Goal: Task Accomplishment & Management: Use online tool/utility

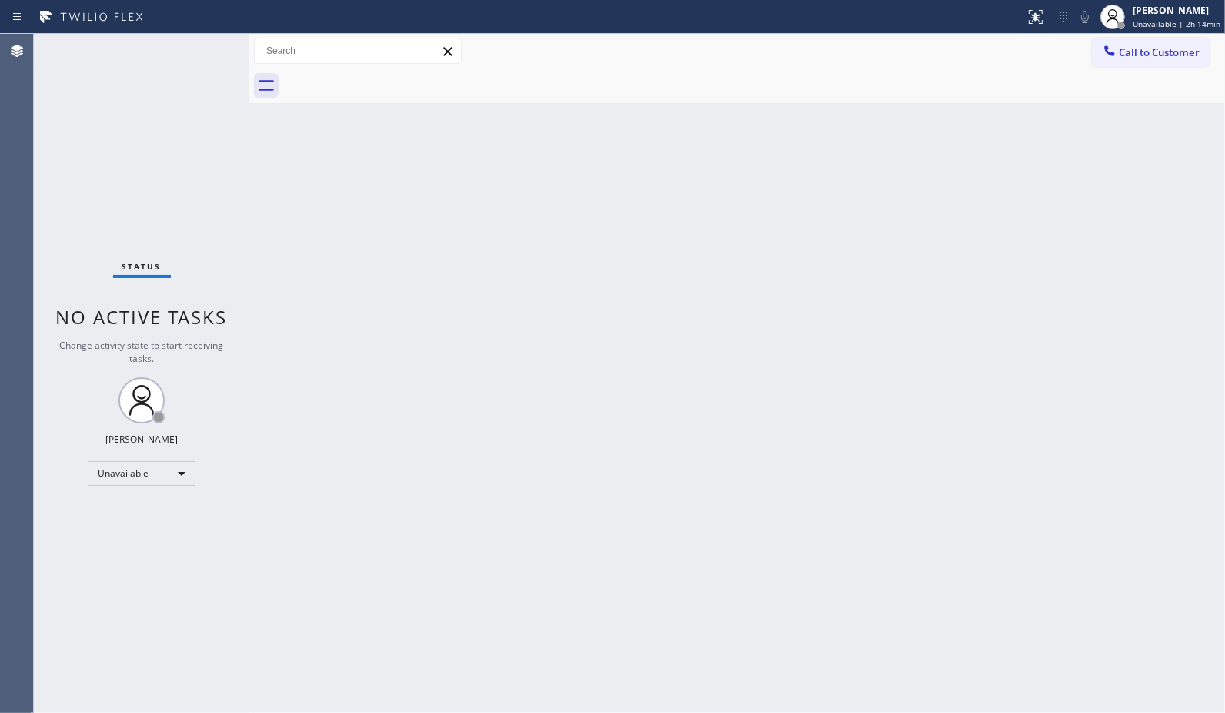
click at [1185, 64] on button "Call to Customer" at bounding box center [1151, 52] width 118 height 29
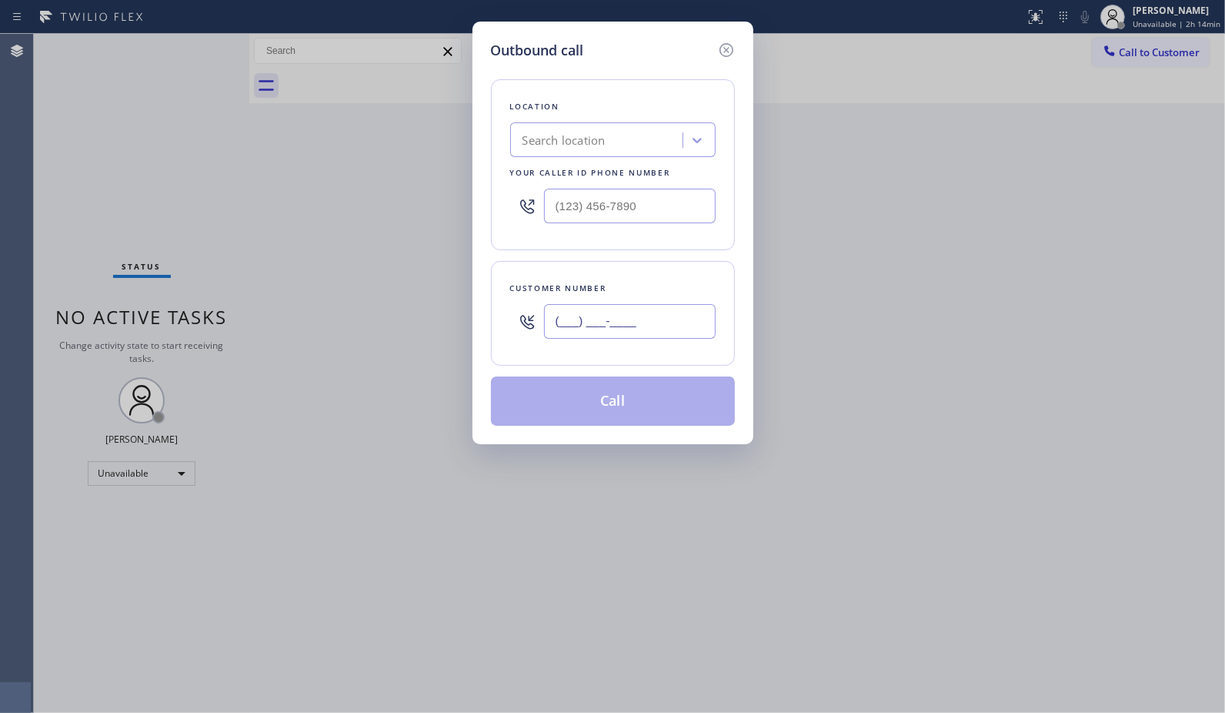
click at [650, 329] on input "(___) ___-____" at bounding box center [630, 321] width 172 height 35
paste input "323) 393-2108"
type input "[PHONE_NUMBER]"
click at [593, 125] on div "Search location" at bounding box center [612, 139] width 205 height 35
drag, startPoint x: 582, startPoint y: 139, endPoint x: 477, endPoint y: 133, distance: 104.8
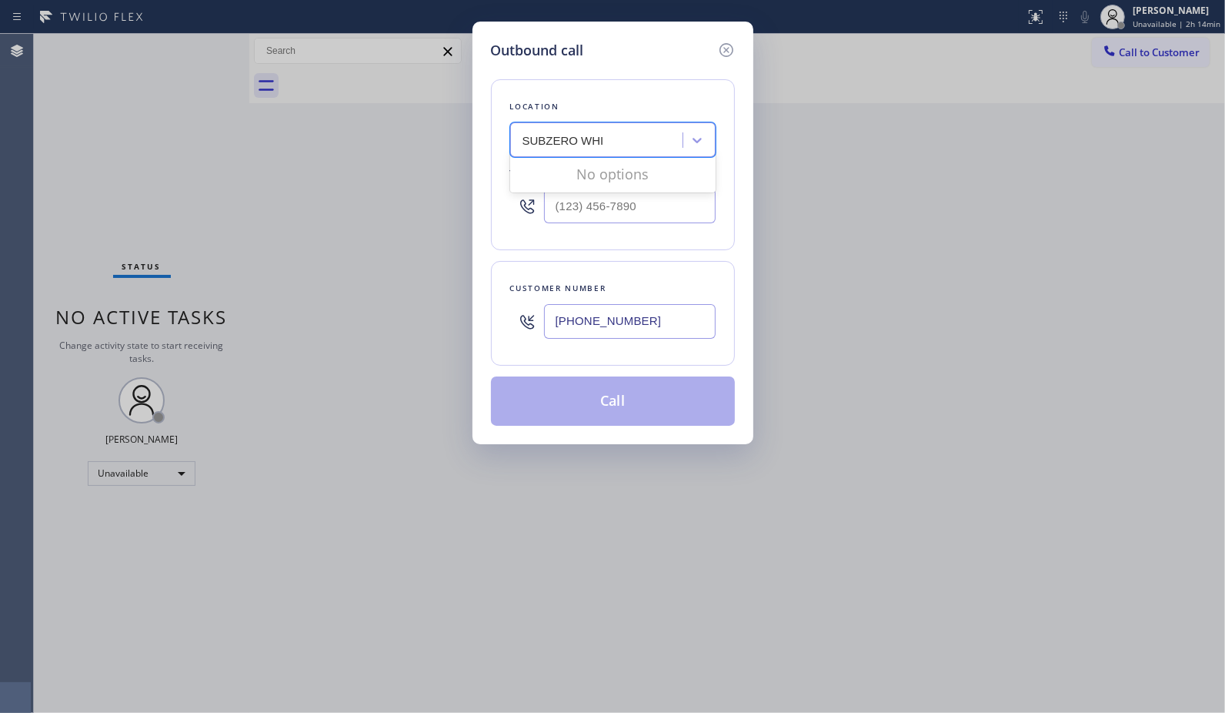
click at [477, 133] on div "Outbound call Location 0 results available for search term SUBZERO WHI. Use Up …" at bounding box center [613, 233] width 281 height 423
type input "WHI"
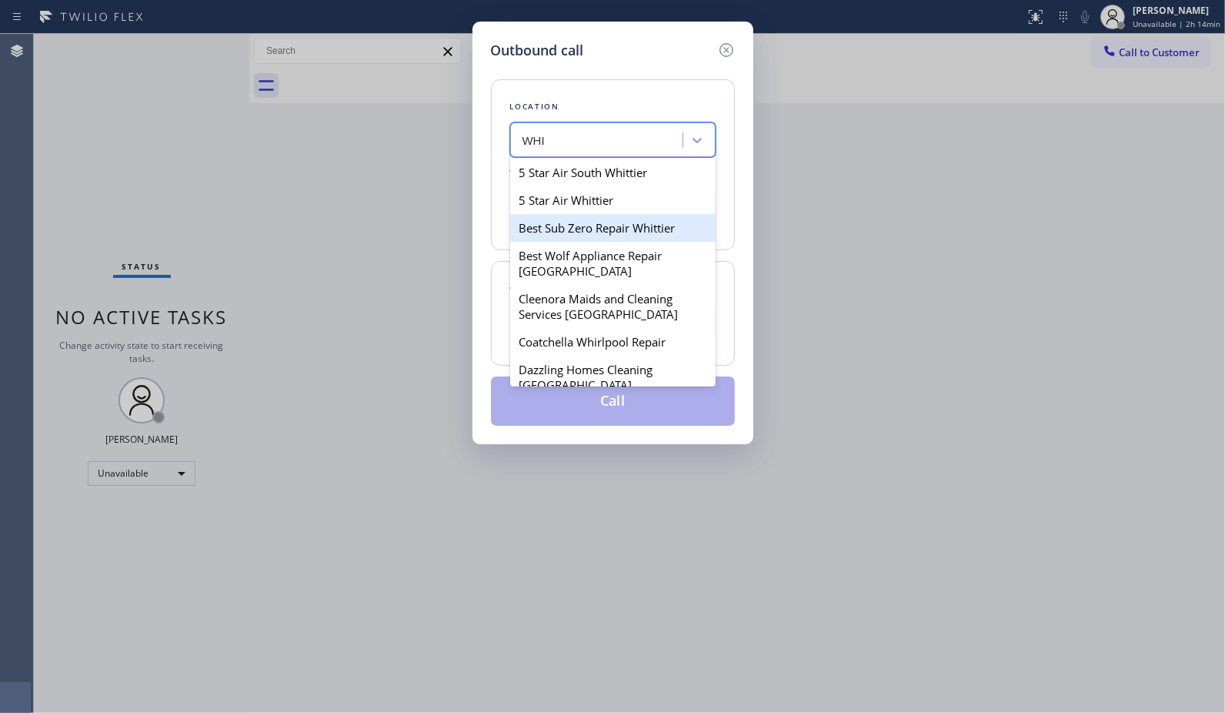
click at [596, 226] on div "Best Sub Zero Repair Whittier" at bounding box center [612, 228] width 205 height 28
type input "[PHONE_NUMBER]"
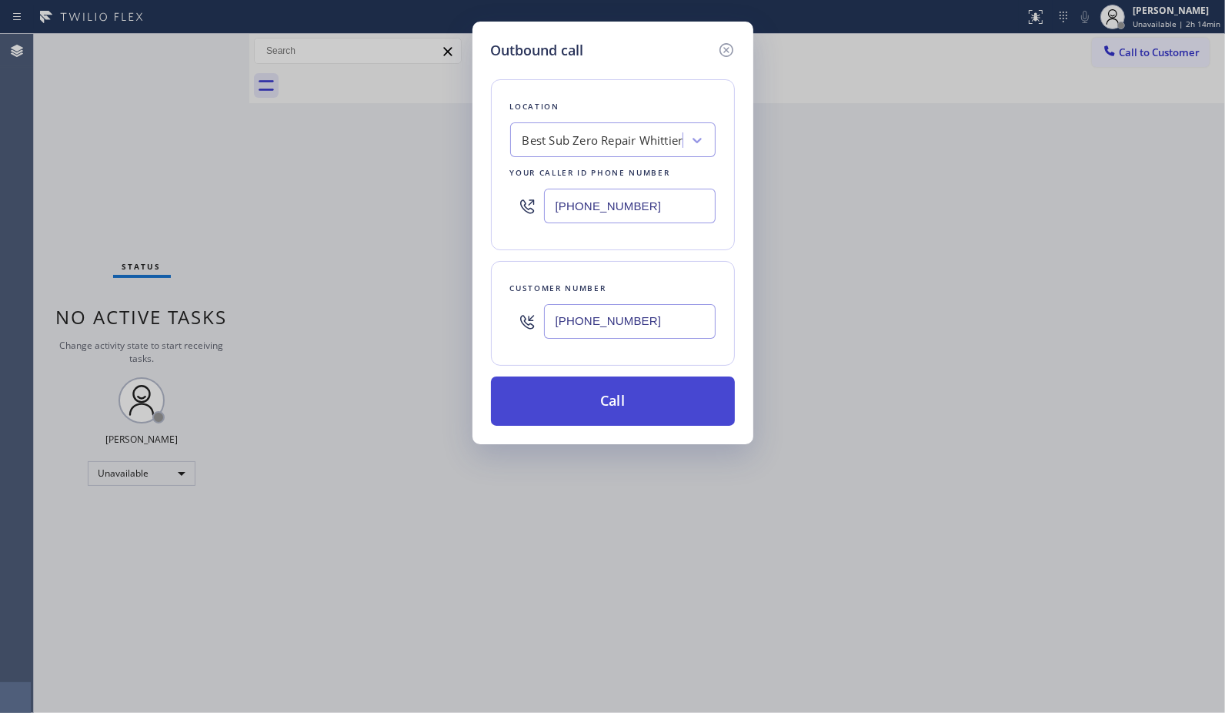
click at [656, 409] on button "Call" at bounding box center [613, 400] width 244 height 49
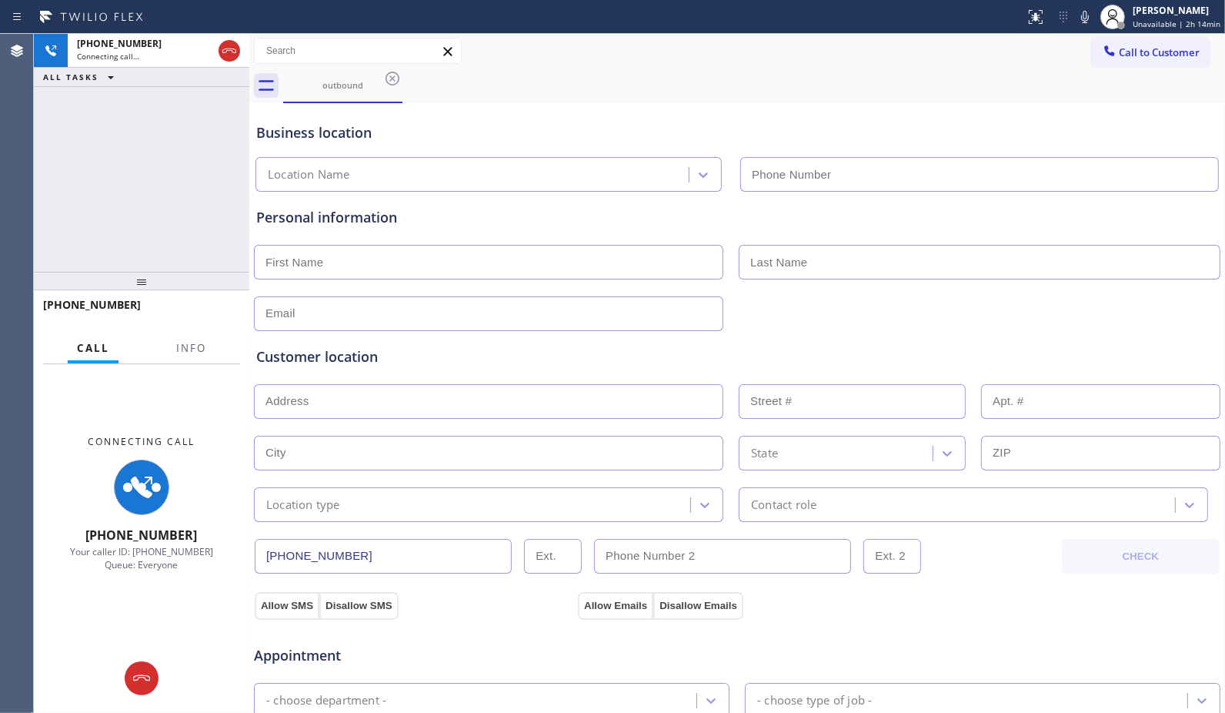
type input "[PHONE_NUMBER]"
click at [200, 355] on span "Info" at bounding box center [191, 348] width 30 height 14
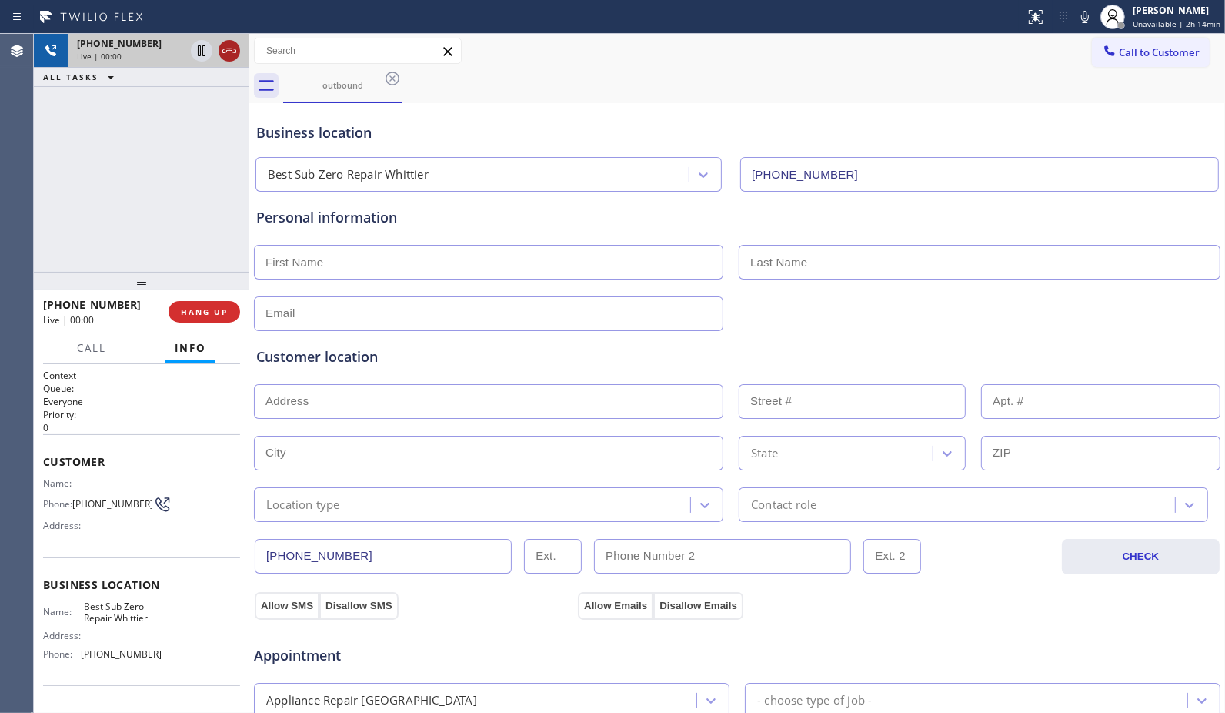
click at [234, 52] on icon at bounding box center [229, 51] width 18 height 18
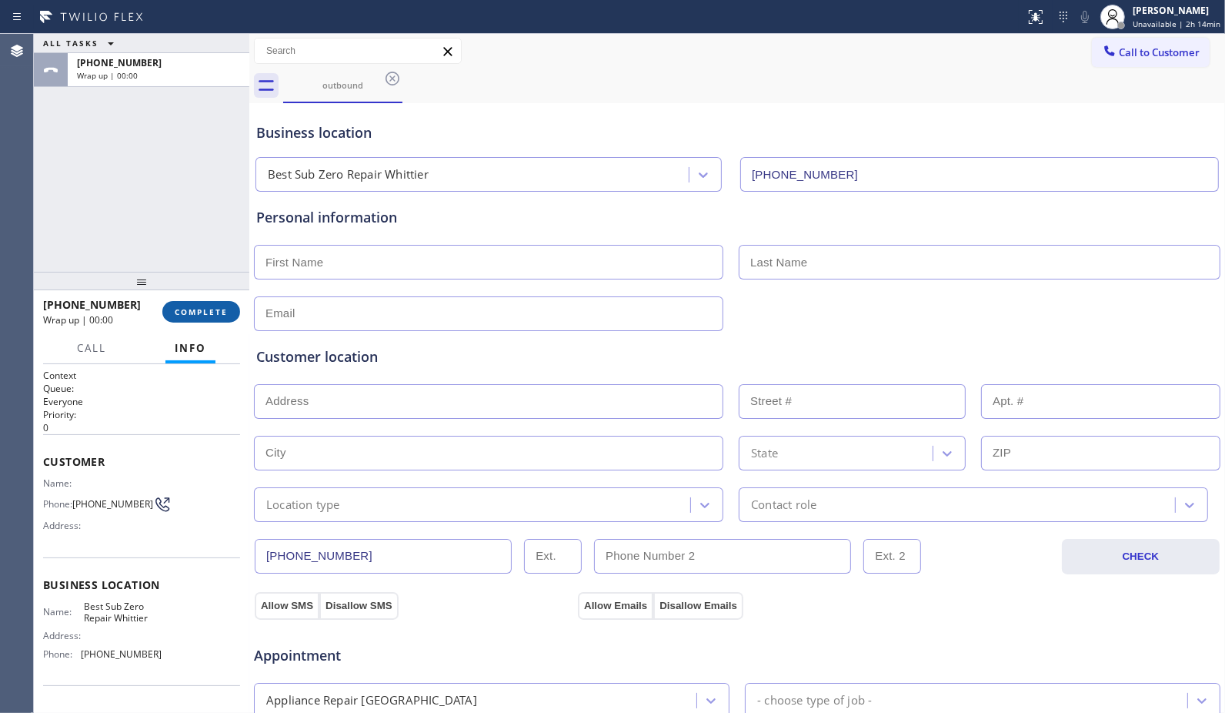
click at [215, 309] on span "COMPLETE" at bounding box center [201, 311] width 53 height 11
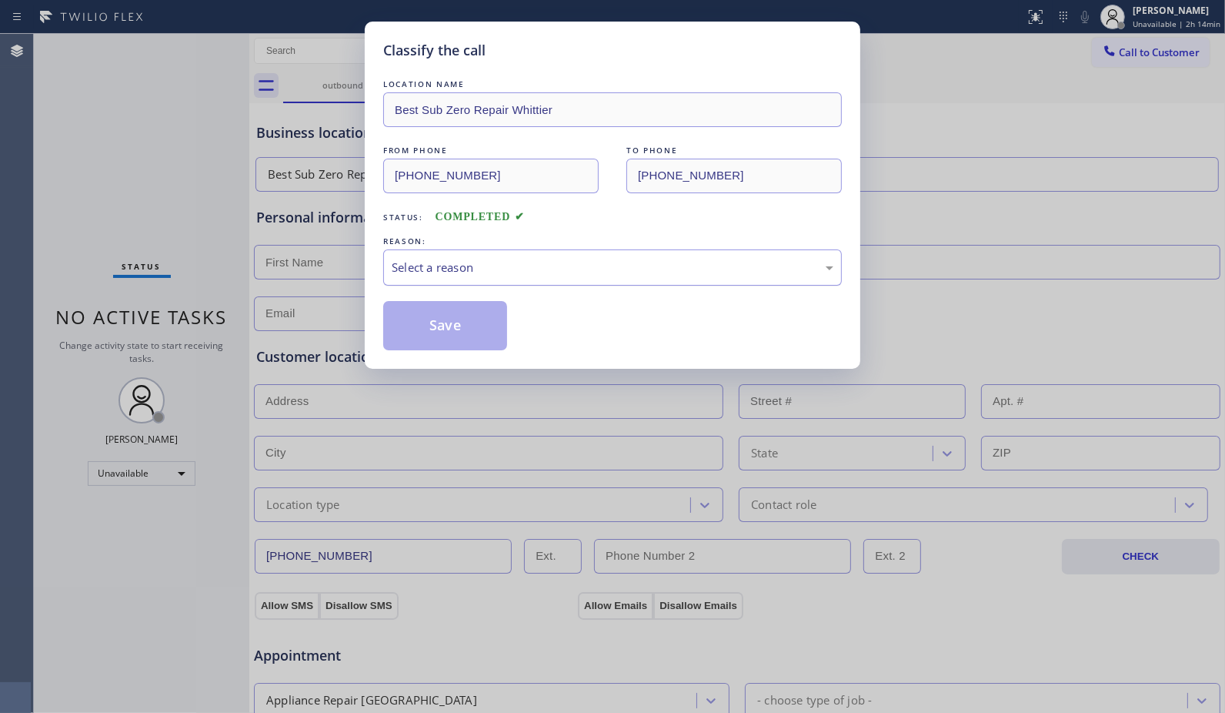
click at [791, 266] on div "Select a reason" at bounding box center [613, 268] width 442 height 18
click at [496, 325] on button "Save" at bounding box center [445, 325] width 124 height 49
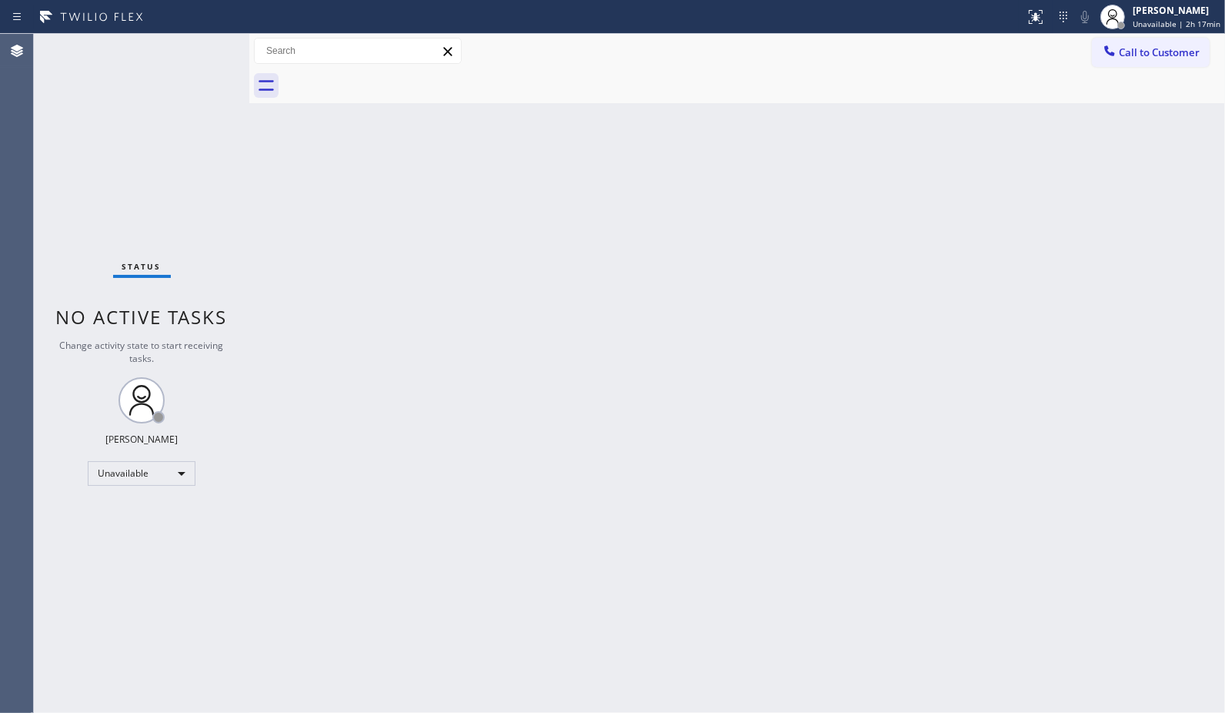
click at [868, 364] on div "Back to Dashboard Change Sender ID Customers Technicians Select a contact Outbo…" at bounding box center [737, 373] width 976 height 679
click at [179, 475] on div "Unavailable" at bounding box center [142, 473] width 108 height 25
click at [132, 554] on li "Break" at bounding box center [141, 552] width 105 height 18
click at [872, 371] on div "Back to Dashboard Change Sender ID Customers Technicians Select a contact Outbo…" at bounding box center [737, 373] width 976 height 679
click at [1191, 20] on span "Break | 13:19" at bounding box center [1169, 23] width 51 height 11
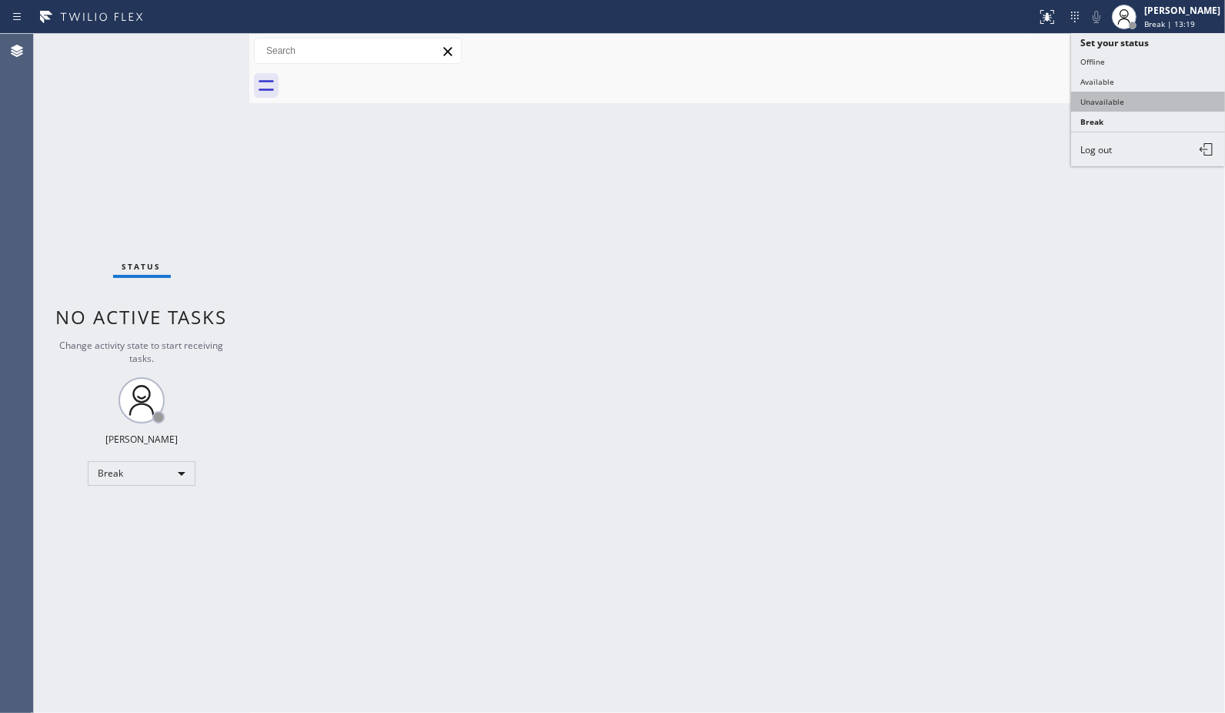
click at [1134, 102] on button "Unavailable" at bounding box center [1148, 102] width 154 height 20
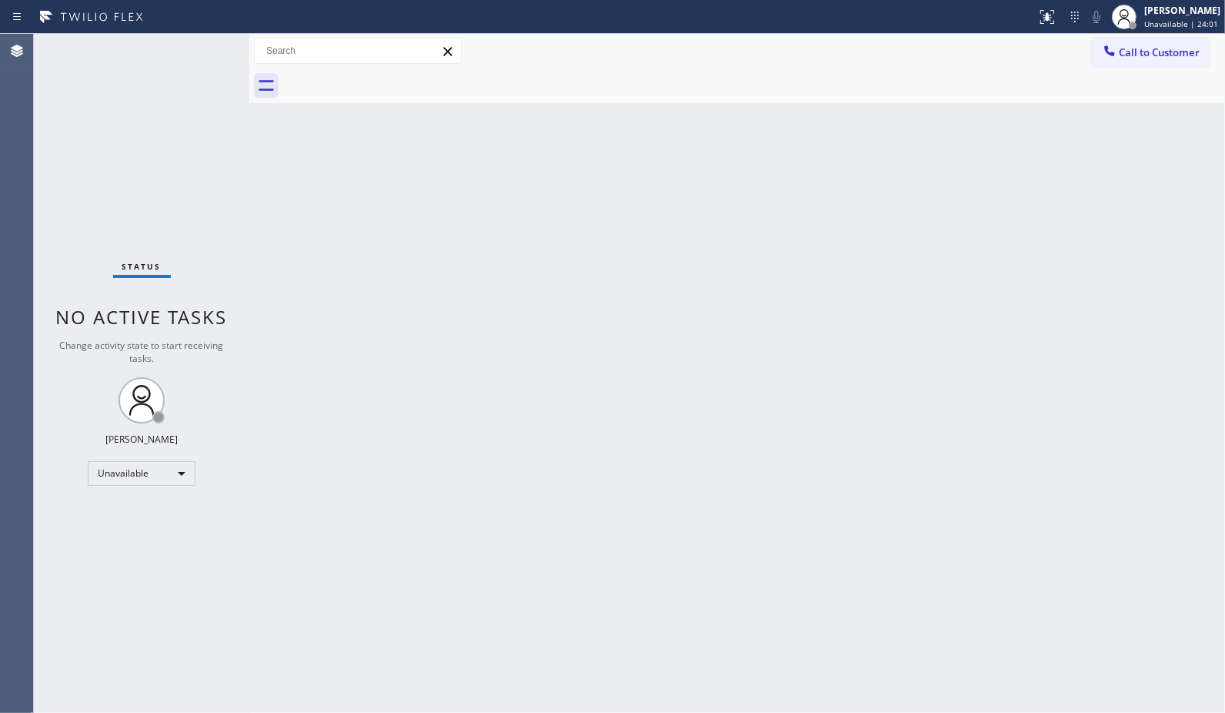
drag, startPoint x: 850, startPoint y: 231, endPoint x: 817, endPoint y: 208, distance: 41.0
click at [850, 229] on div "Back to Dashboard Change Sender ID Customers Technicians Select a contact Outbo…" at bounding box center [737, 373] width 976 height 679
click at [909, 143] on div "Back to Dashboard Change Sender ID Customers Technicians Select a contact Outbo…" at bounding box center [737, 373] width 976 height 679
click at [1145, 51] on span "Call to Customer" at bounding box center [1159, 52] width 81 height 14
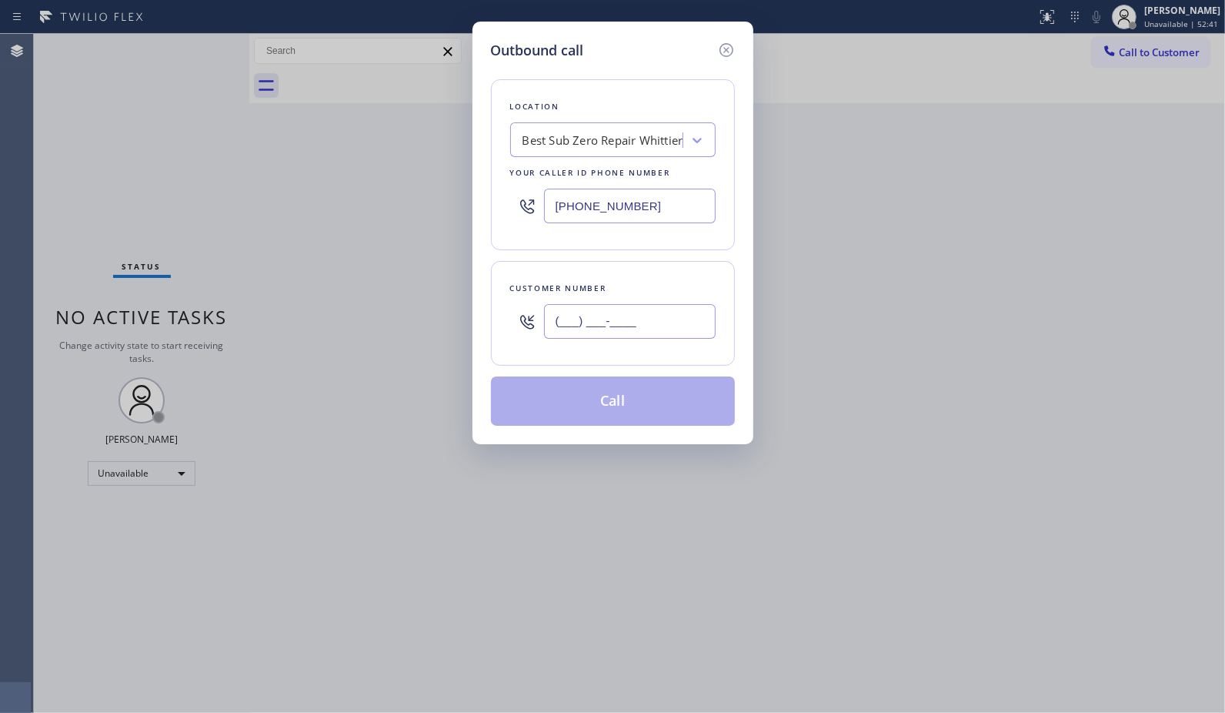
drag, startPoint x: 690, startPoint y: 320, endPoint x: 474, endPoint y: 282, distance: 219.7
click at [482, 286] on div "Outbound call Location Best Sub Zero Repair [GEOGRAPHIC_DATA] Your caller id ph…" at bounding box center [613, 233] width 281 height 423
paste input "719) 648-4546"
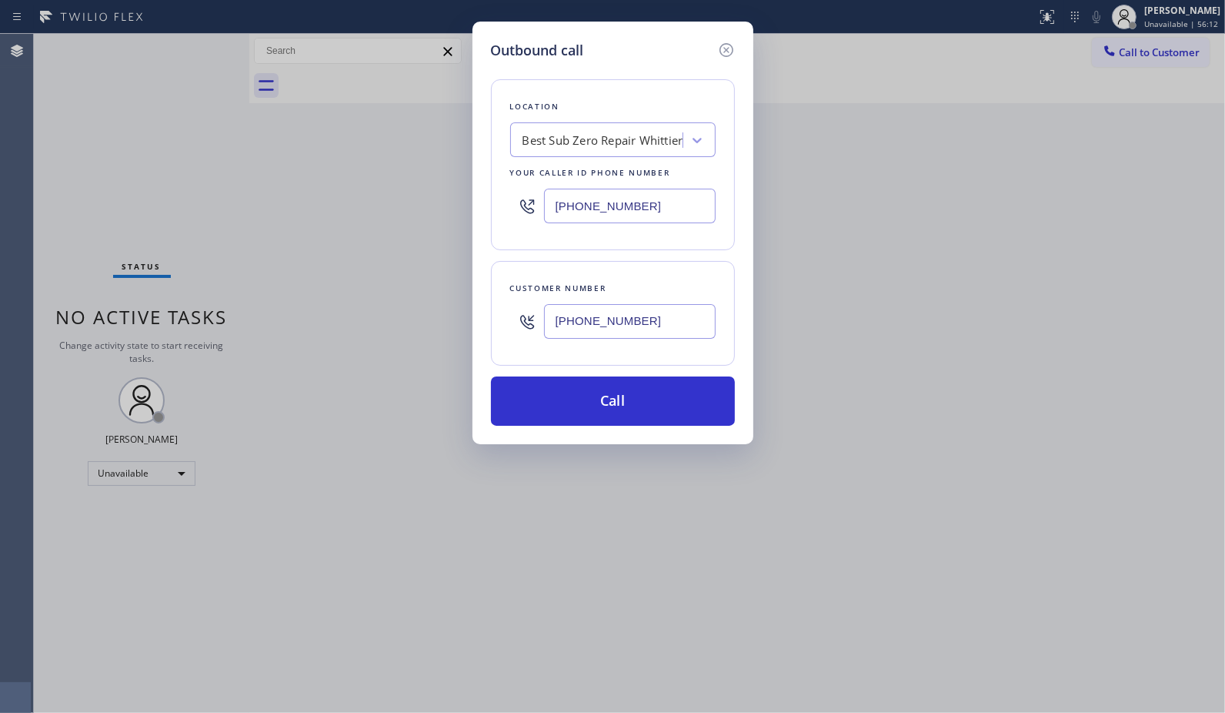
drag, startPoint x: 679, startPoint y: 321, endPoint x: 385, endPoint y: 300, distance: 294.7
click at [443, 311] on div "Outbound call Location Best Sub Zero Repair [GEOGRAPHIC_DATA] Your caller id ph…" at bounding box center [612, 356] width 1225 height 713
paste input "text"
type input "[PHONE_NUMBER]"
drag, startPoint x: 659, startPoint y: 206, endPoint x: 434, endPoint y: 177, distance: 226.6
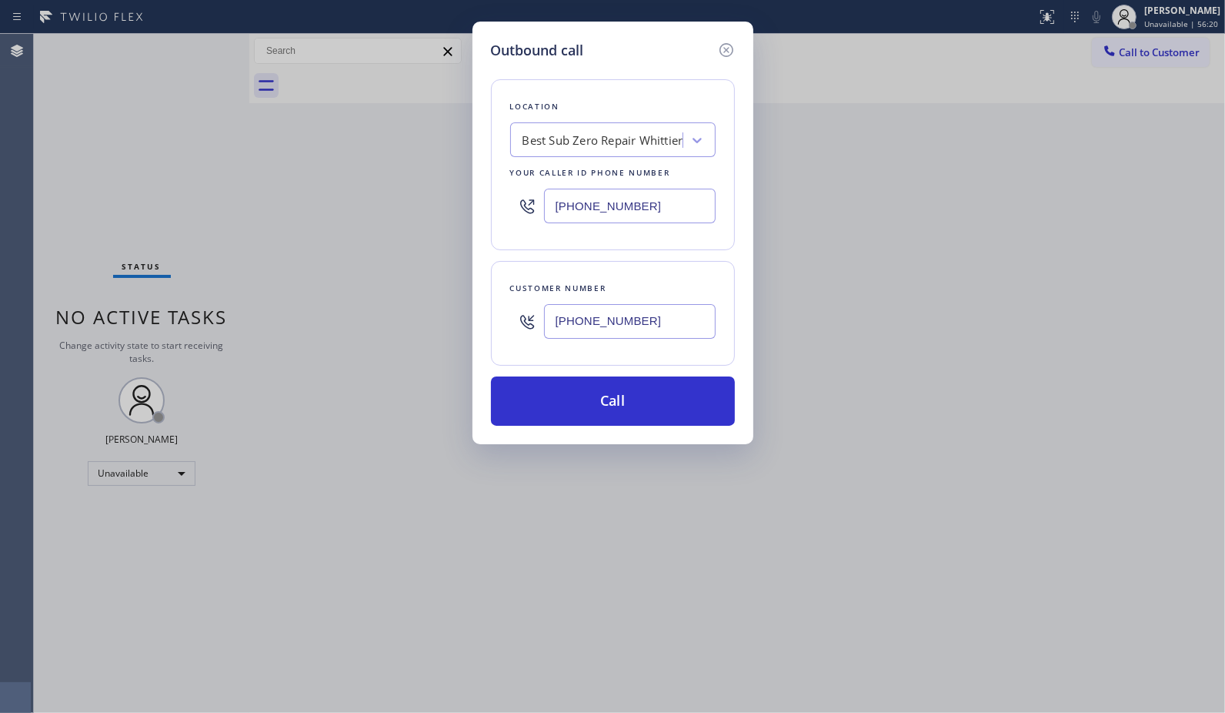
click at [485, 201] on div "Outbound call Location Best Sub Zero Repair [GEOGRAPHIC_DATA] Your caller id ph…" at bounding box center [613, 233] width 281 height 423
paste input "888) 990-7050"
type input "[PHONE_NUMBER]"
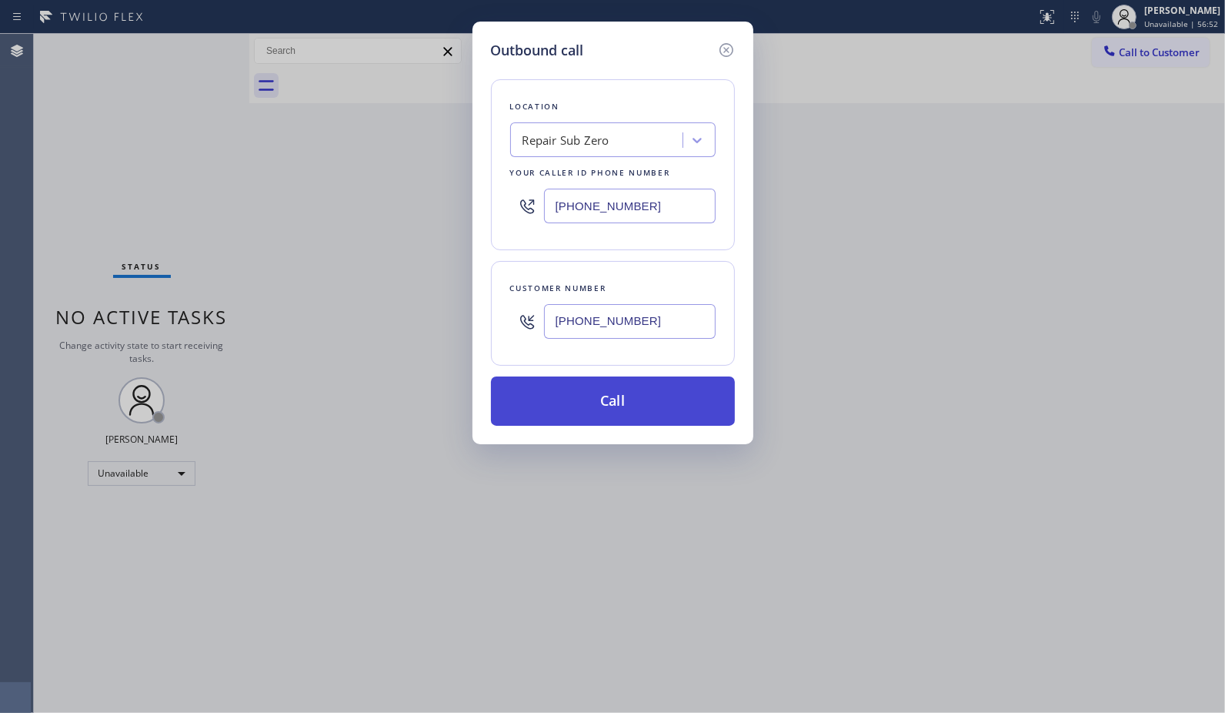
click at [618, 403] on button "Call" at bounding box center [613, 400] width 244 height 49
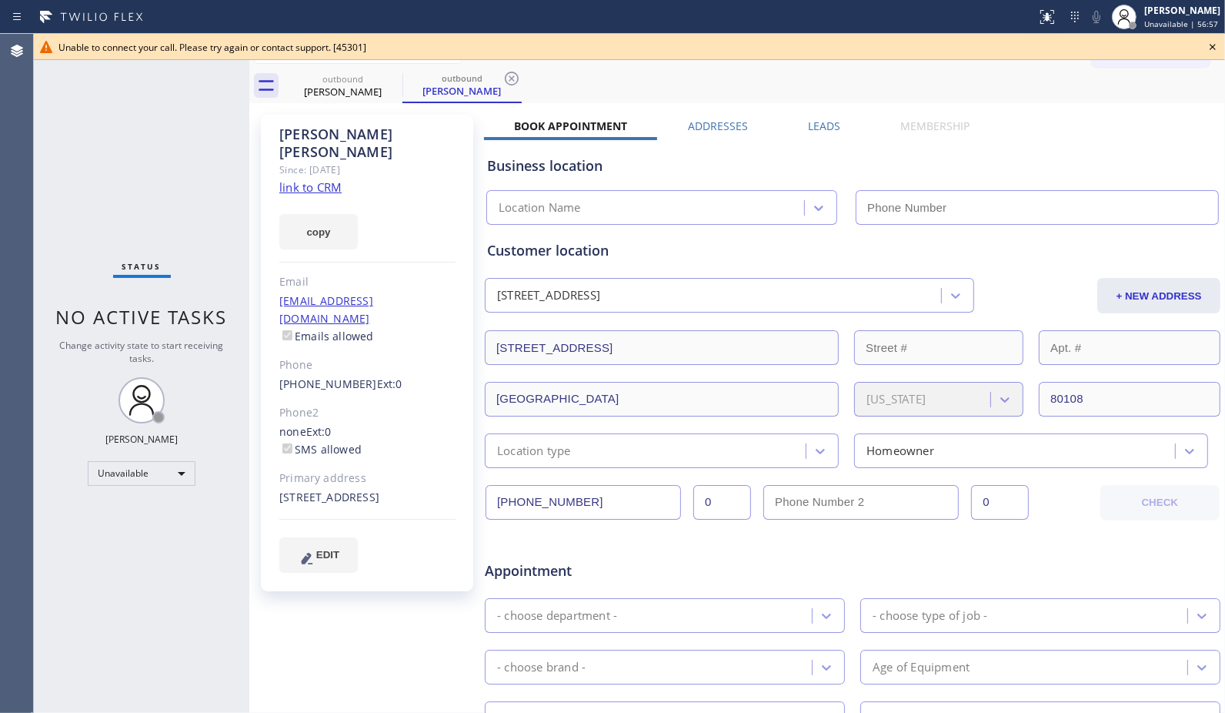
type input "[PHONE_NUMBER]"
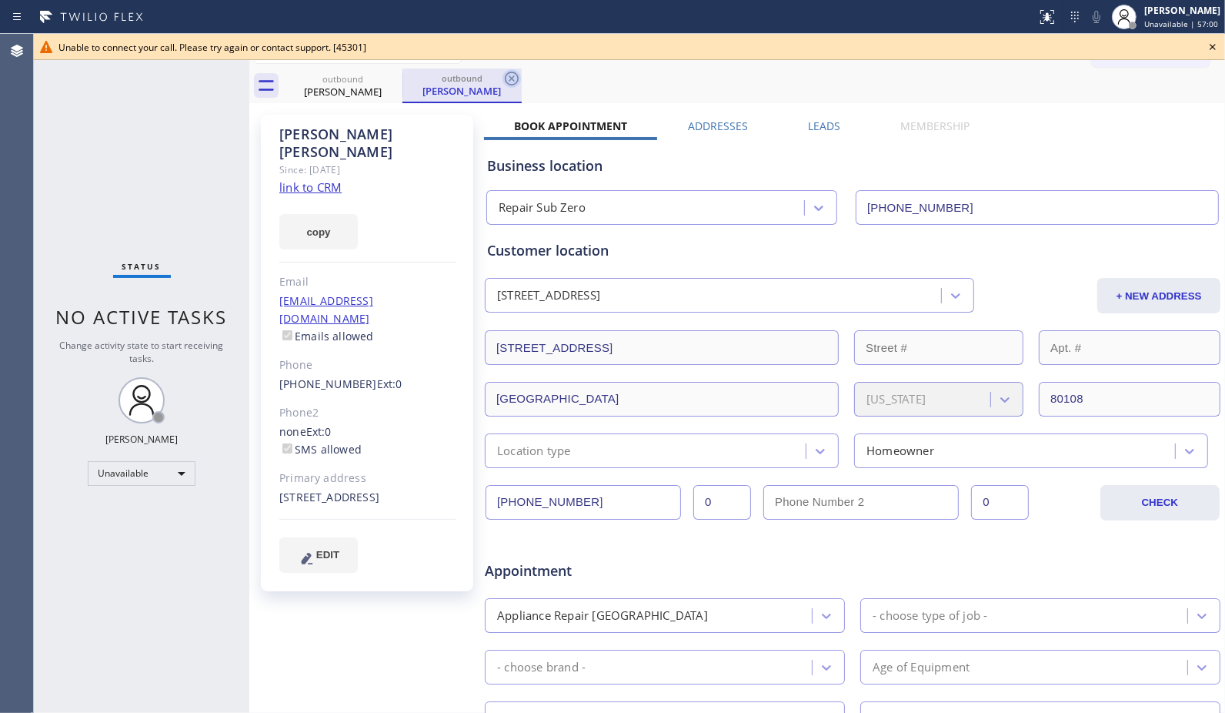
click at [514, 77] on icon at bounding box center [512, 78] width 18 height 18
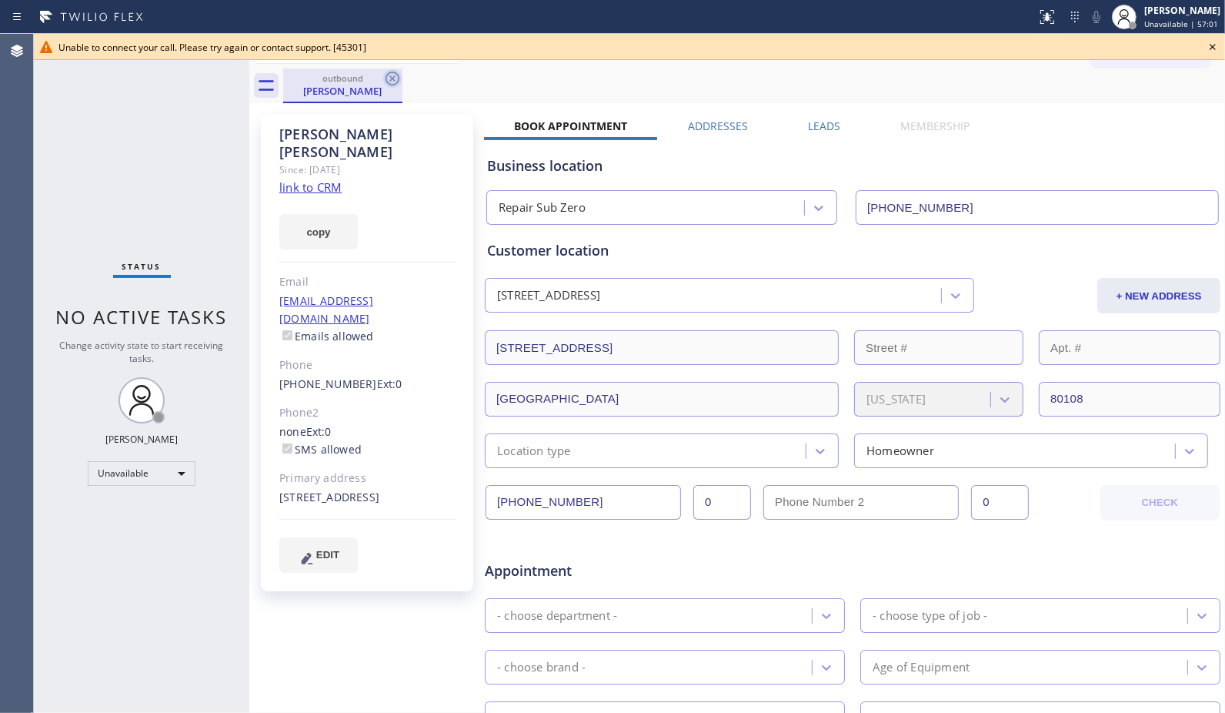
click at [390, 77] on icon at bounding box center [393, 79] width 14 height 14
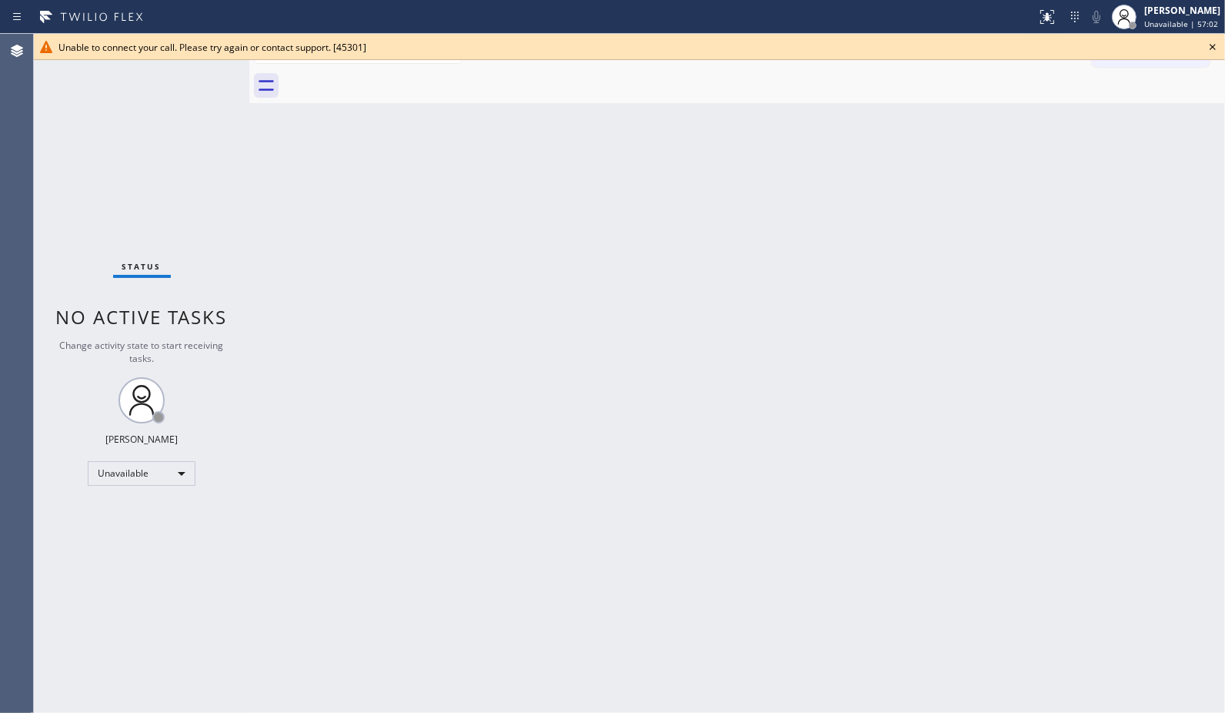
click at [1210, 46] on icon at bounding box center [1213, 47] width 18 height 18
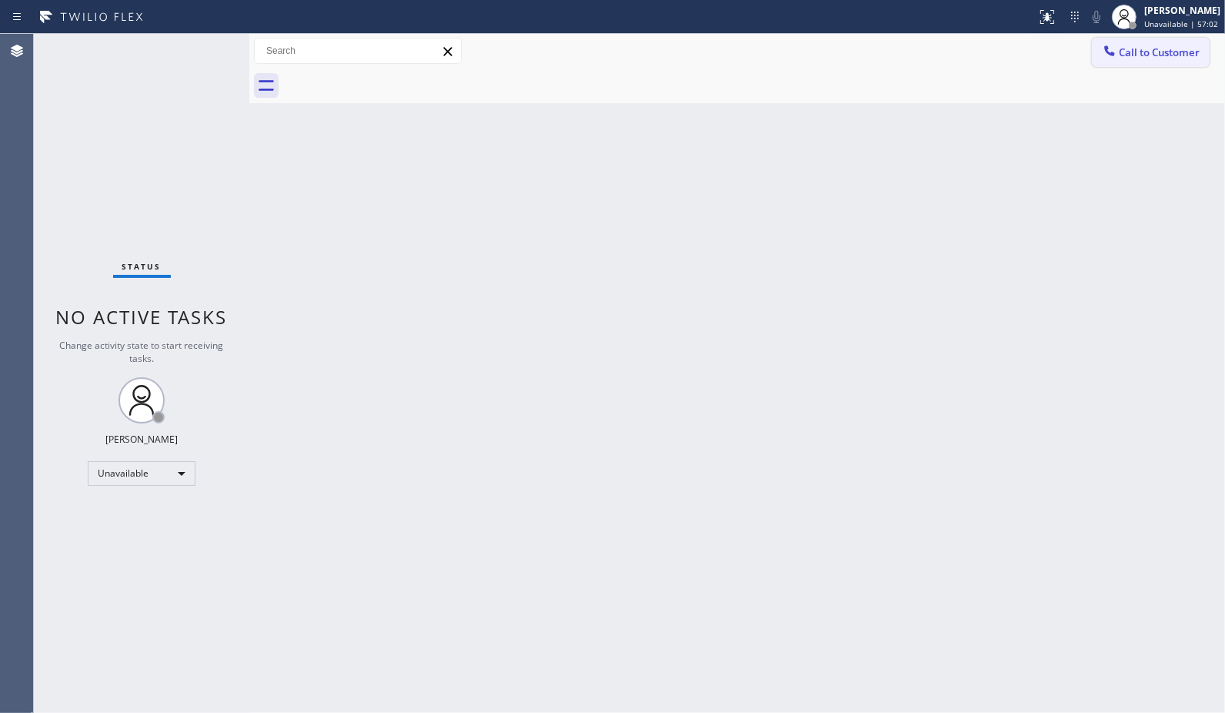
click at [1136, 64] on button "Call to Customer" at bounding box center [1151, 52] width 118 height 29
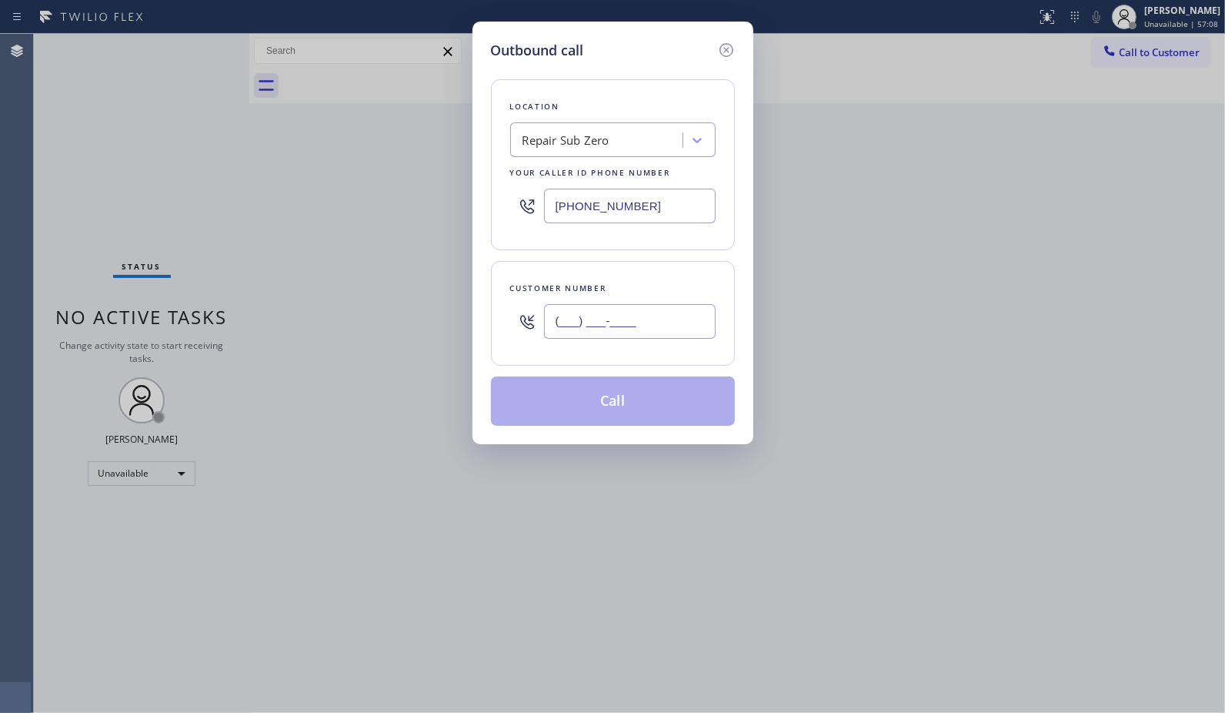
drag, startPoint x: 680, startPoint y: 311, endPoint x: 441, endPoint y: 245, distance: 248.3
click at [474, 319] on div "Outbound call Location Repair Sub Zero Your caller id phone number [PHONE_NUMBE…" at bounding box center [613, 233] width 281 height 423
paste input "719) 648-4546"
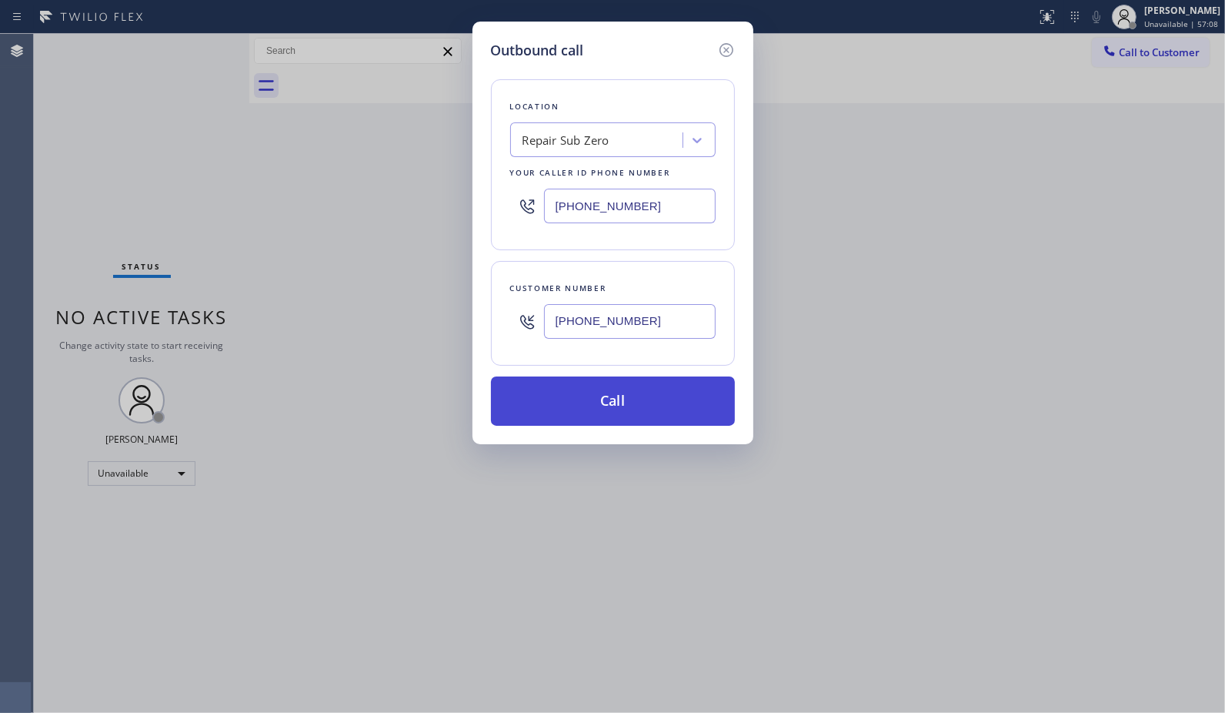
type input "[PHONE_NUMBER]"
click at [654, 401] on button "Call" at bounding box center [613, 400] width 244 height 49
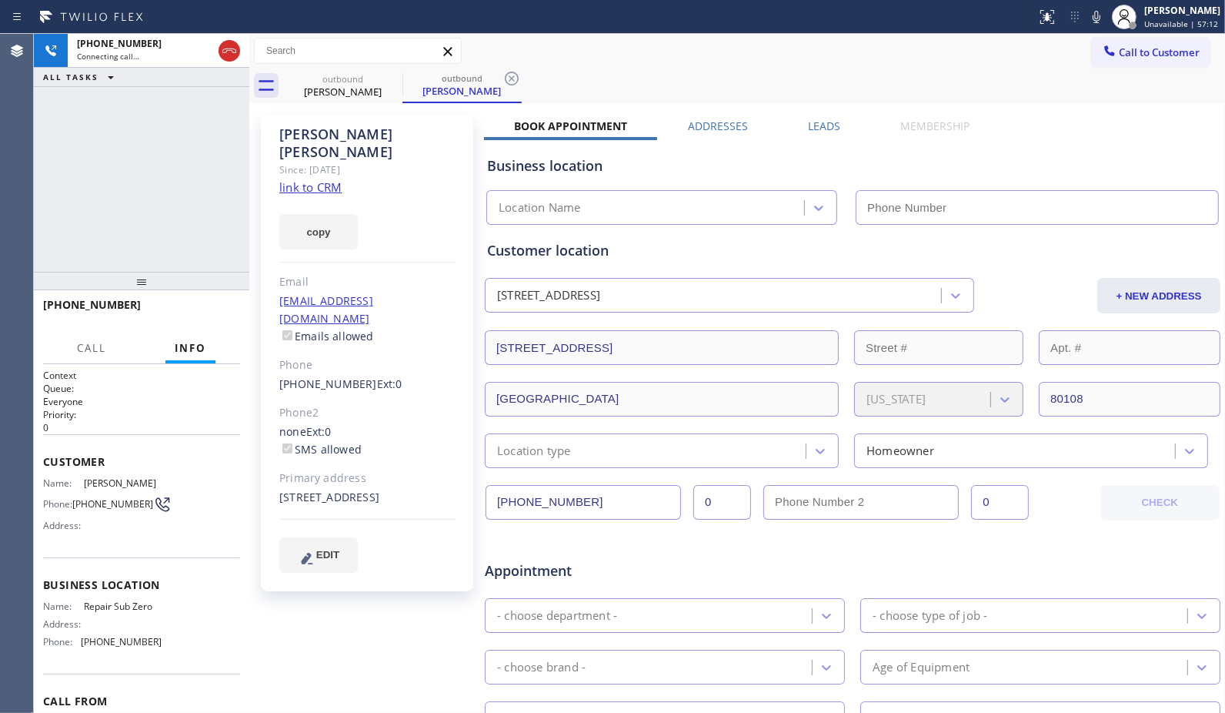
type input "[PHONE_NUMBER]"
drag, startPoint x: 509, startPoint y: 77, endPoint x: 636, endPoint y: 185, distance: 167.0
click at [509, 77] on icon at bounding box center [512, 78] width 18 height 18
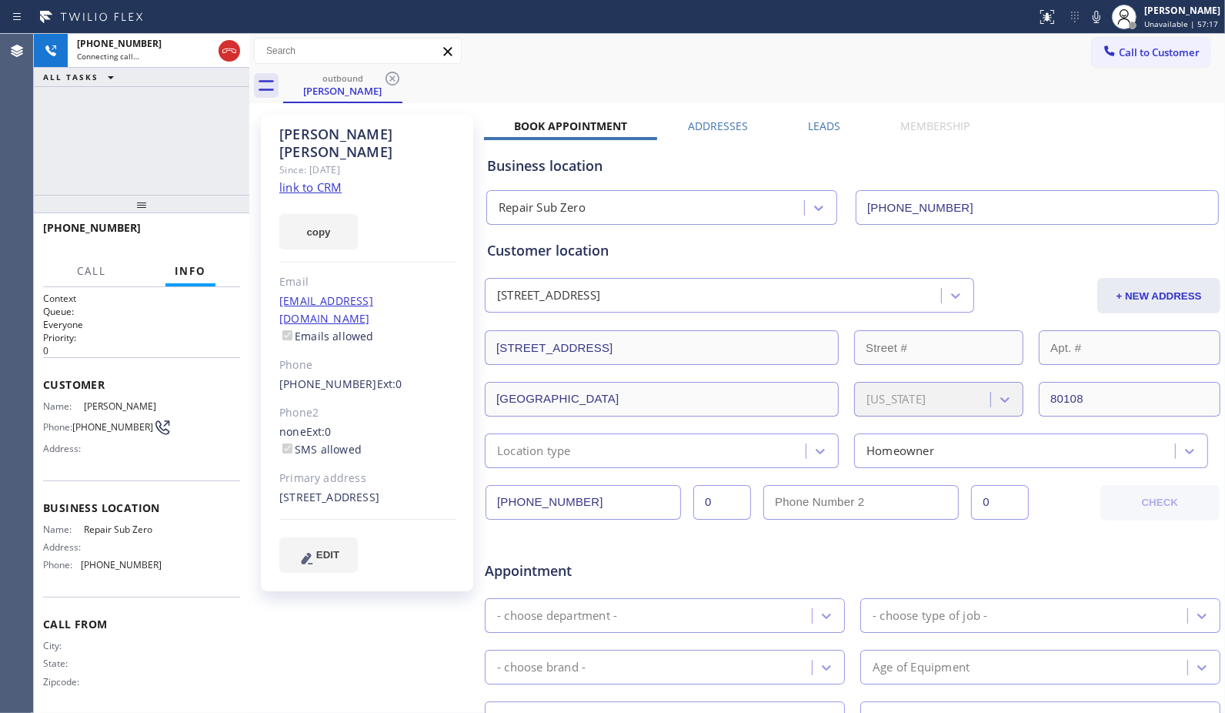
drag, startPoint x: 136, startPoint y: 281, endPoint x: 156, endPoint y: 198, distance: 85.5
click at [156, 198] on div at bounding box center [141, 204] width 215 height 18
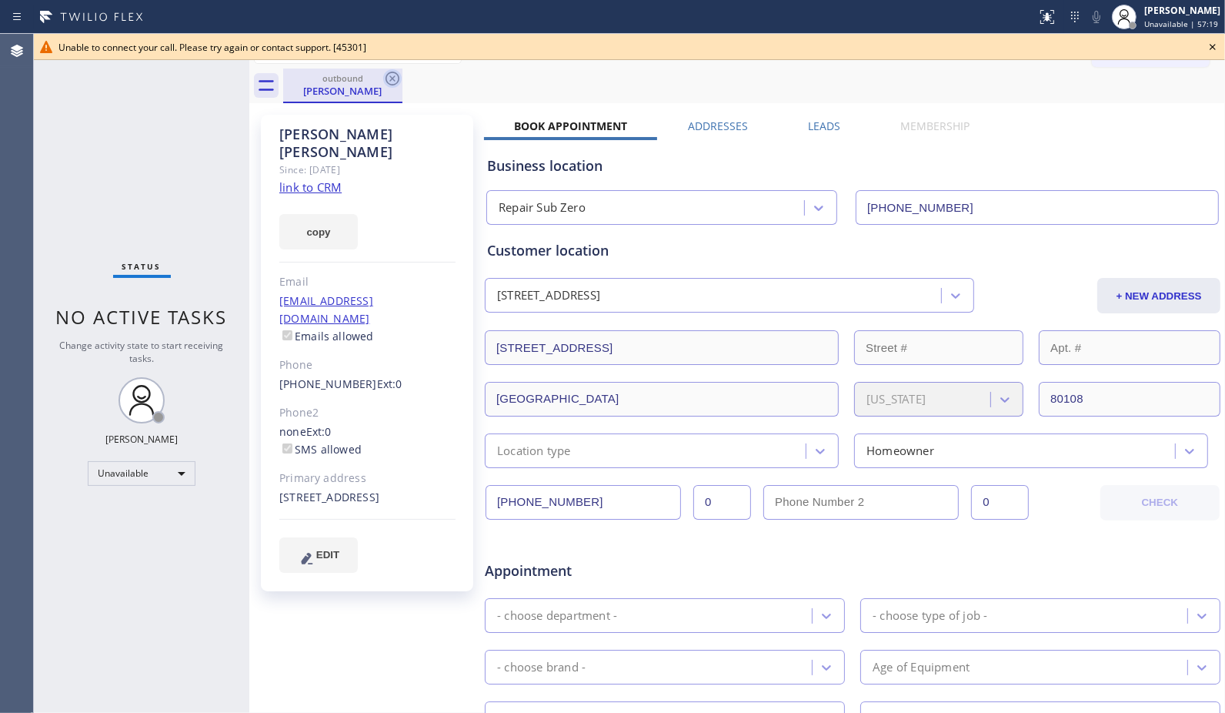
click at [388, 78] on icon at bounding box center [392, 78] width 18 height 18
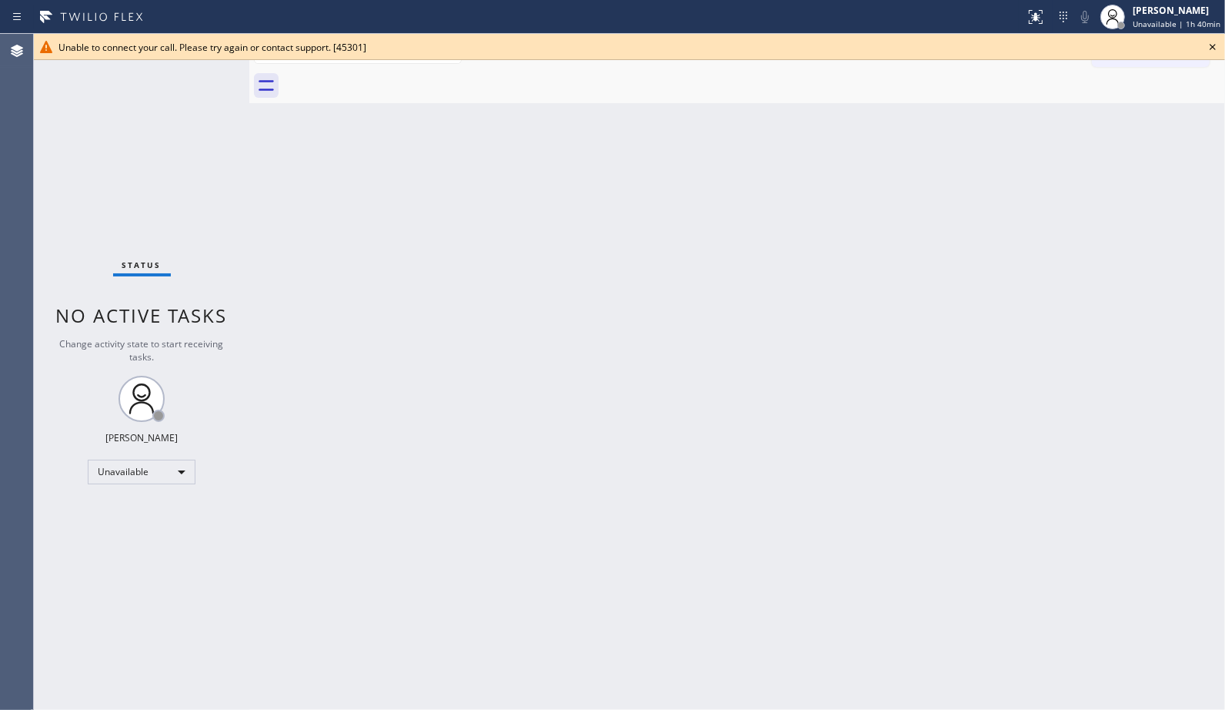
click at [1217, 47] on icon at bounding box center [1213, 47] width 18 height 18
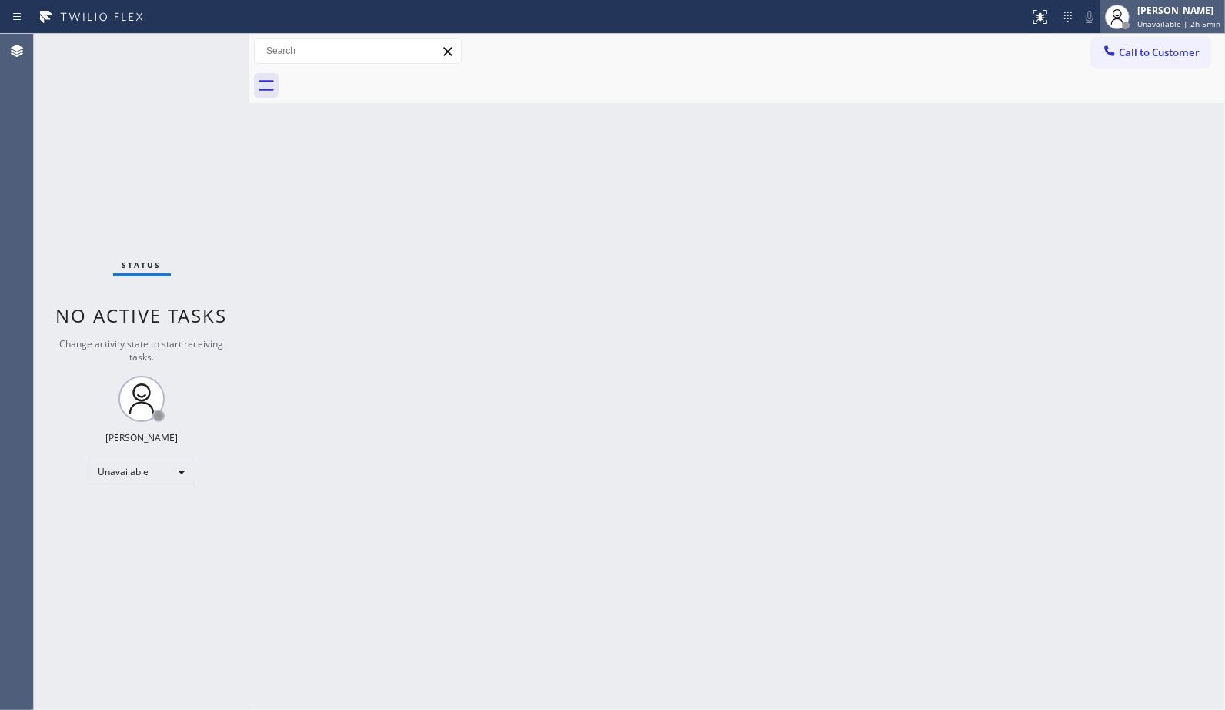
click at [1214, 12] on div "[PERSON_NAME]" at bounding box center [1178, 10] width 83 height 13
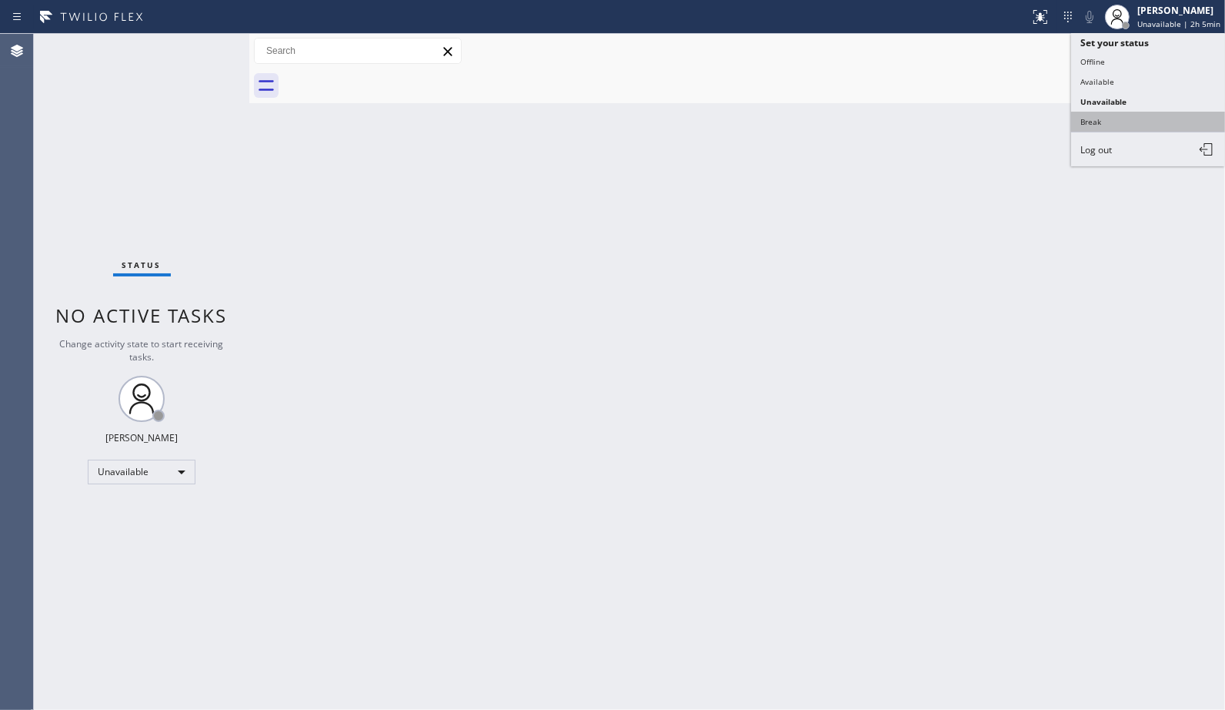
click at [1097, 132] on button "Break" at bounding box center [1148, 122] width 154 height 20
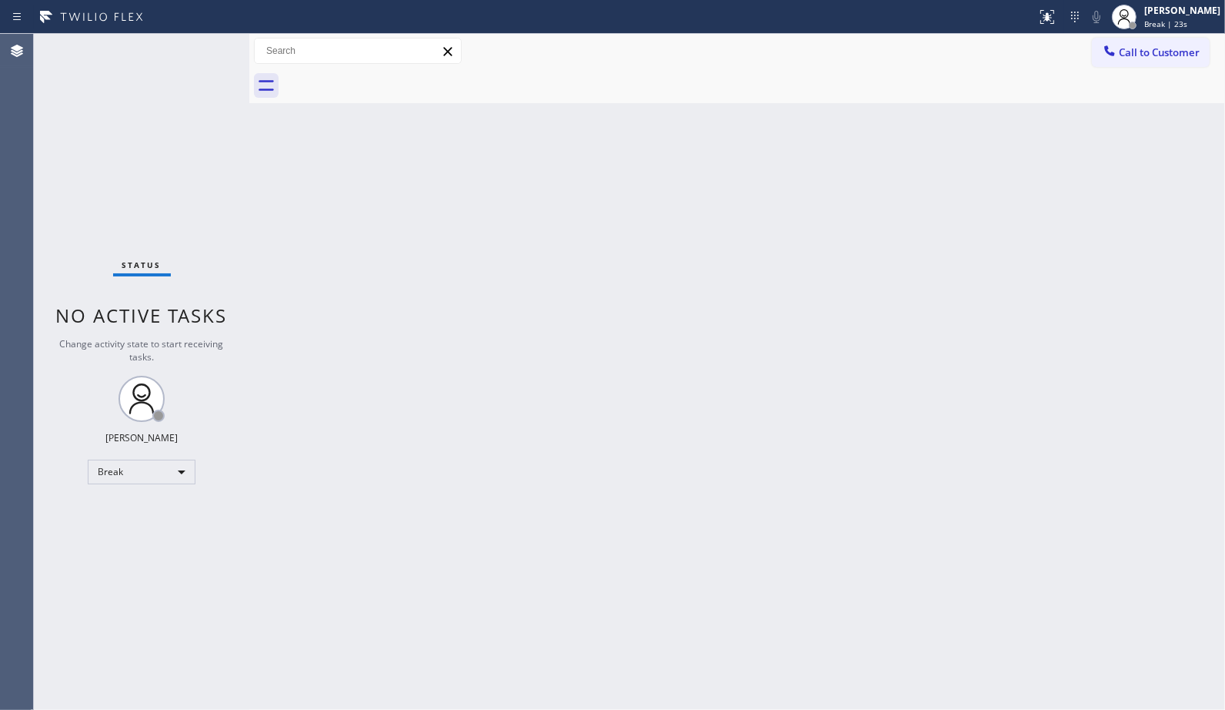
drag, startPoint x: 1101, startPoint y: 200, endPoint x: 1027, endPoint y: 204, distance: 74.0
click at [1101, 200] on div "Back to Dashboard Change Sender ID Customers Technicians Select a contact Outbo…" at bounding box center [737, 372] width 976 height 676
